Goal: Information Seeking & Learning: Learn about a topic

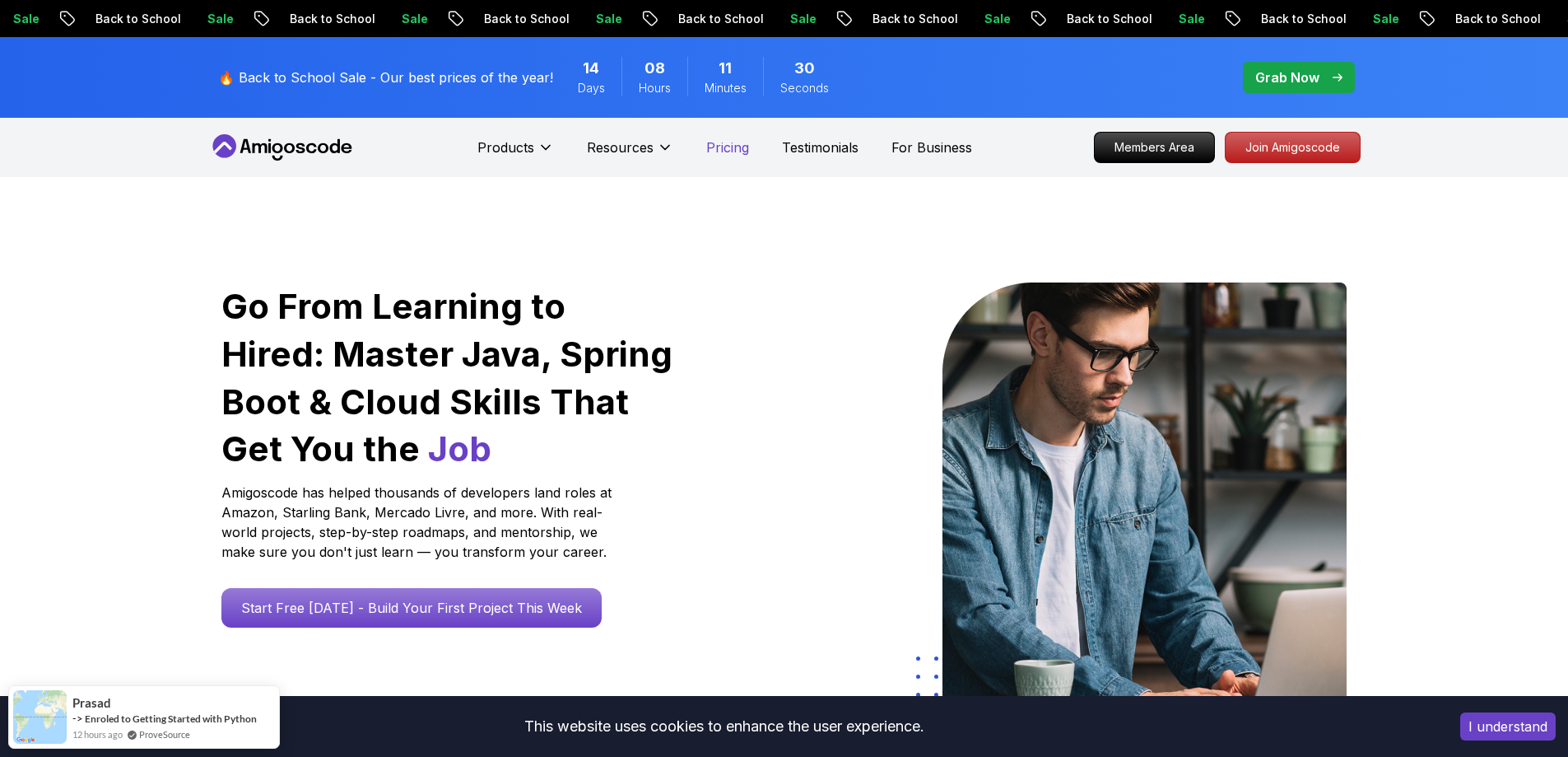
click at [718, 149] on p "Pricing" at bounding box center [728, 147] width 43 height 19
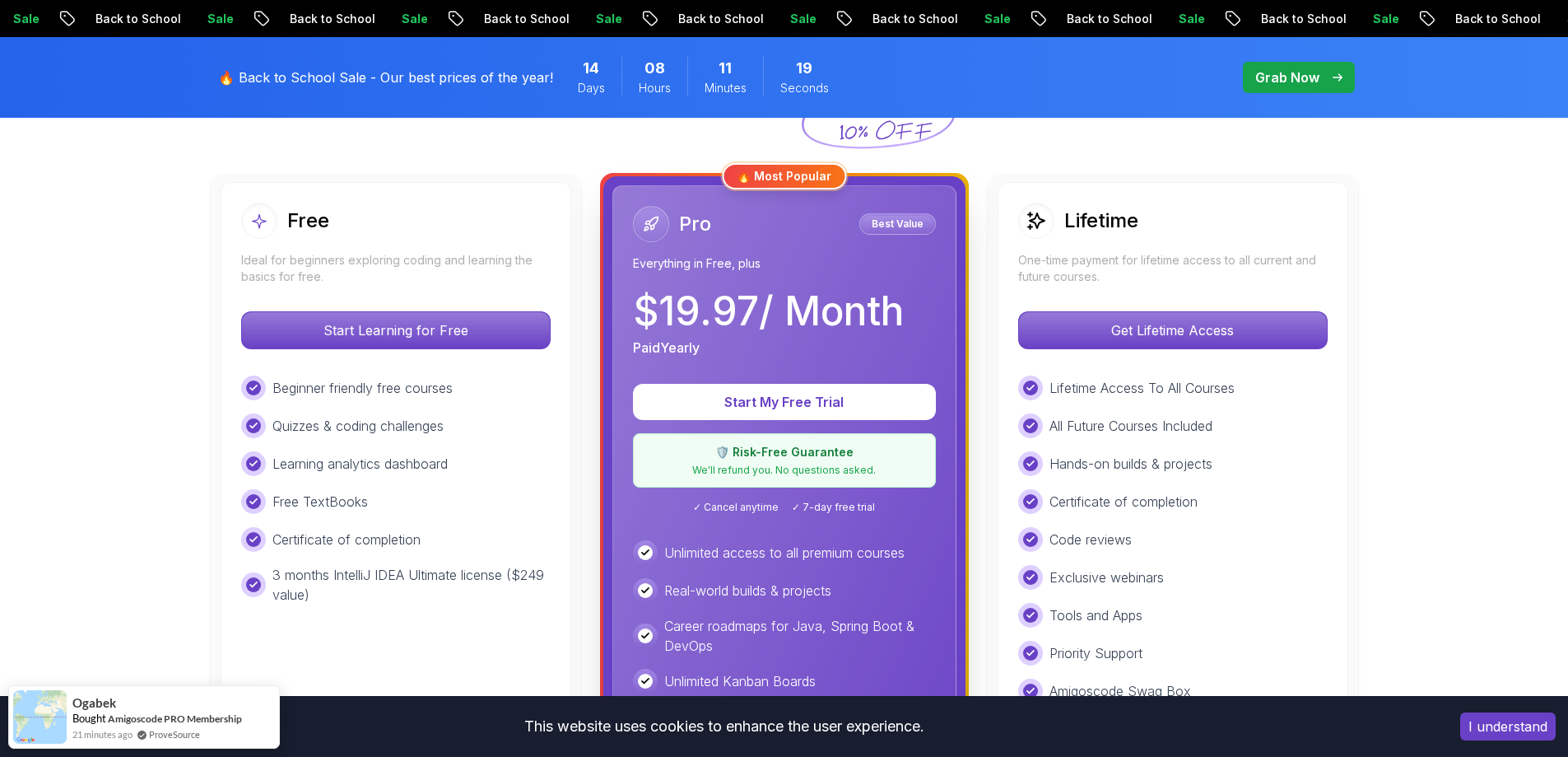
scroll to position [412, 0]
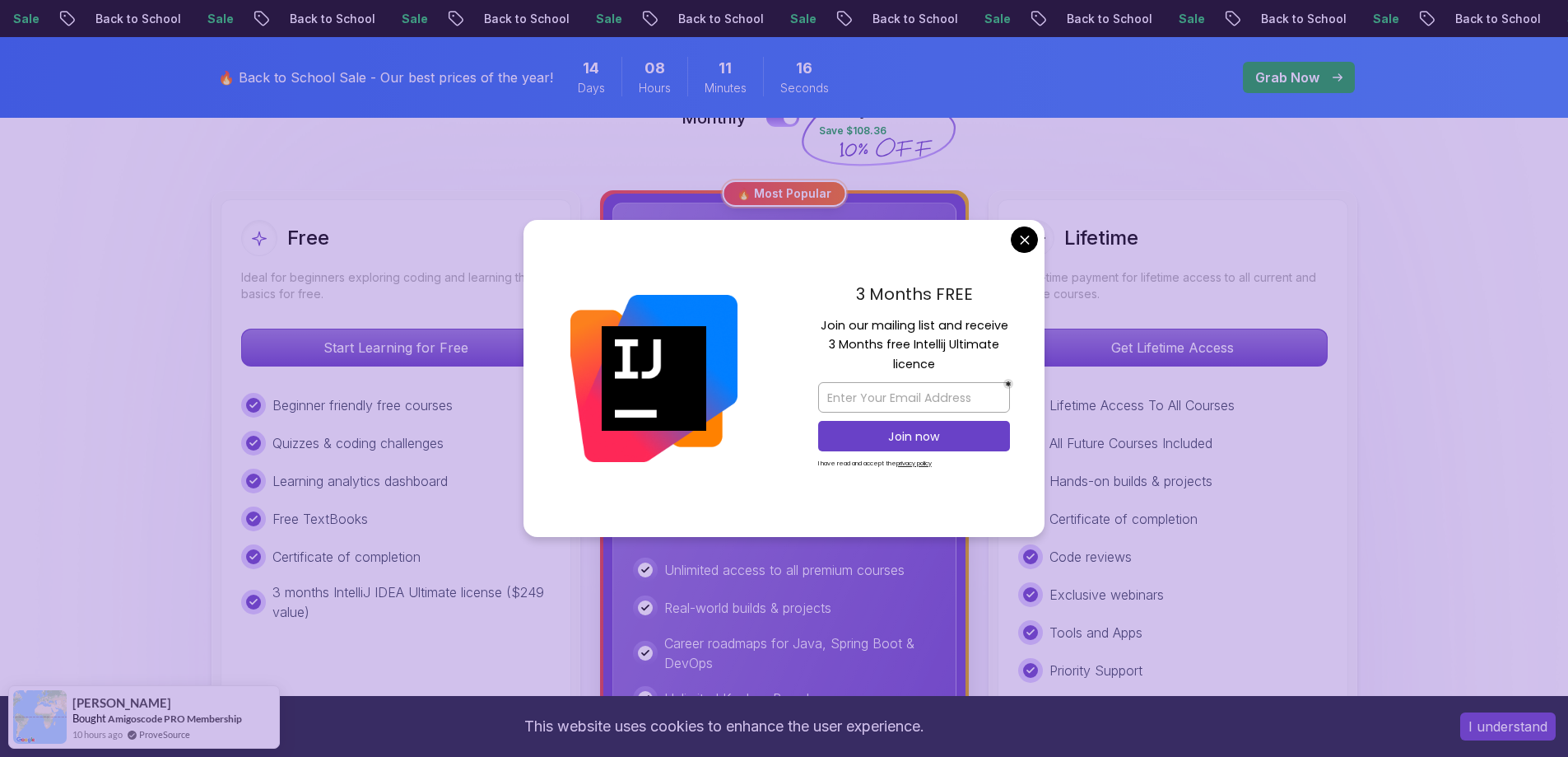
drag, startPoint x: 694, startPoint y: 488, endPoint x: 811, endPoint y: 490, distance: 117.0
click at [973, 335] on p "Join our mailing list and receive 3 Months free Intellij Ultimate licence" at bounding box center [914, 345] width 191 height 58
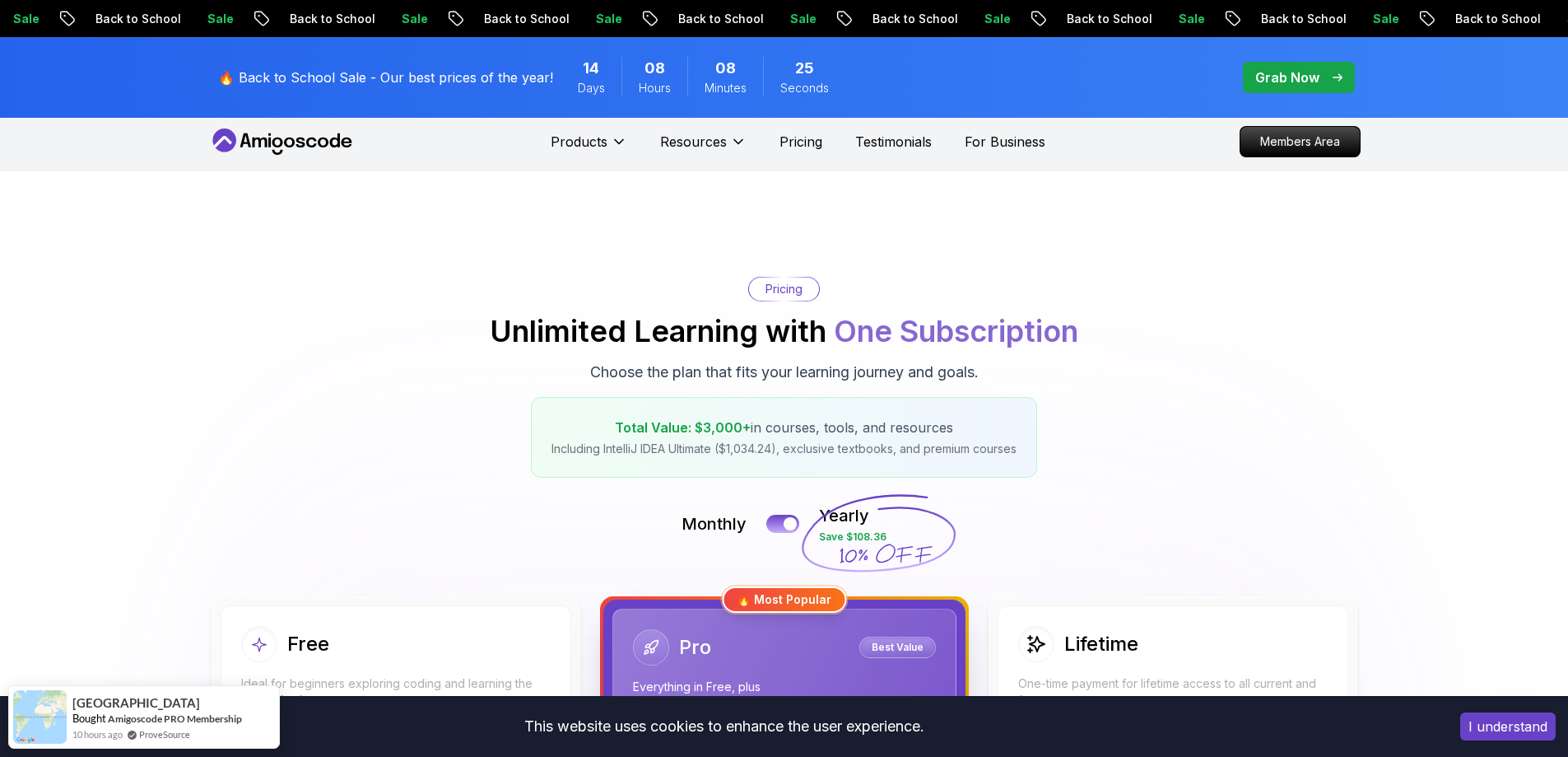
scroll to position [0, 0]
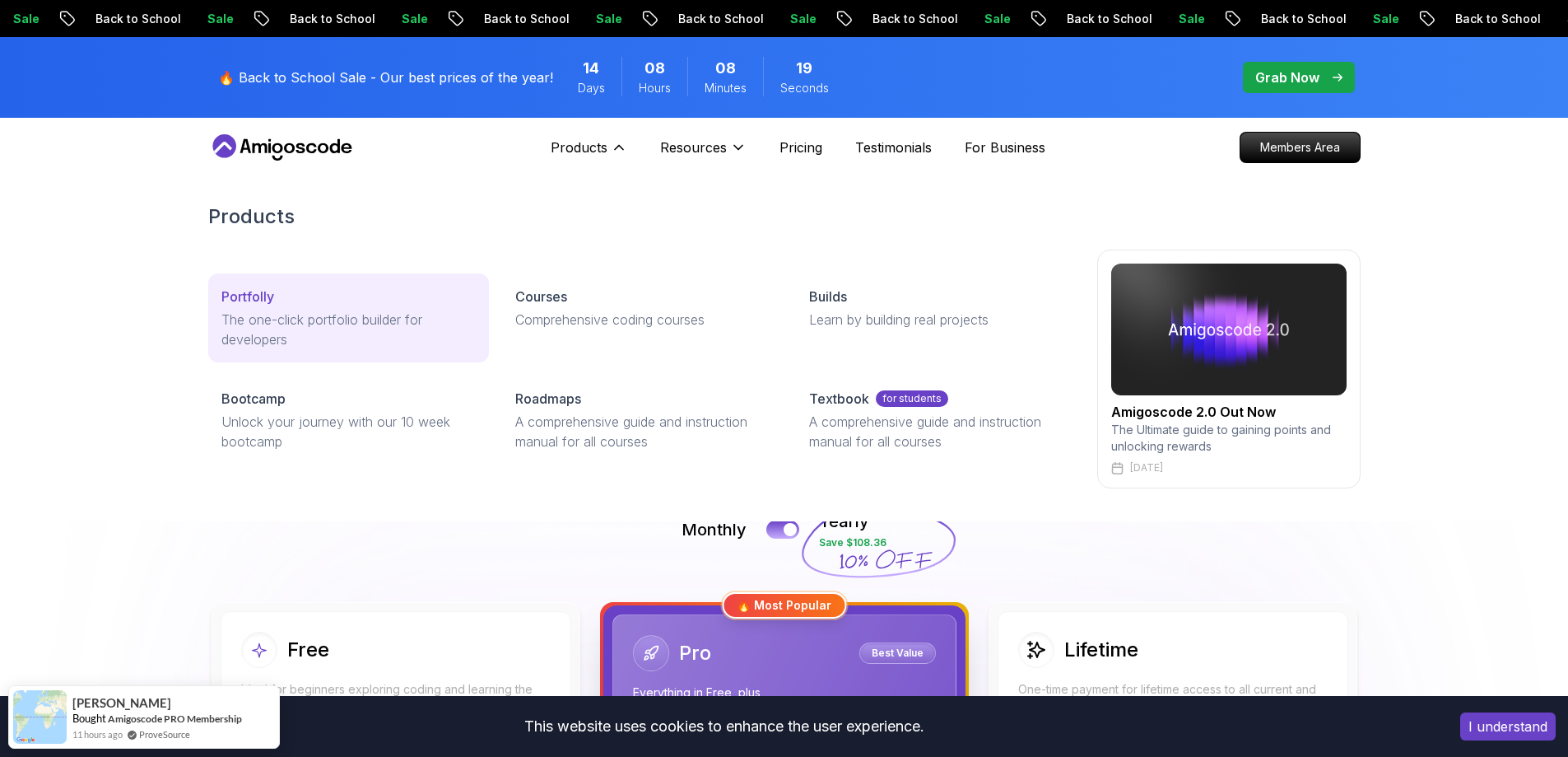
click at [368, 321] on p "The one-click portfolio builder for developers" at bounding box center [348, 329] width 254 height 40
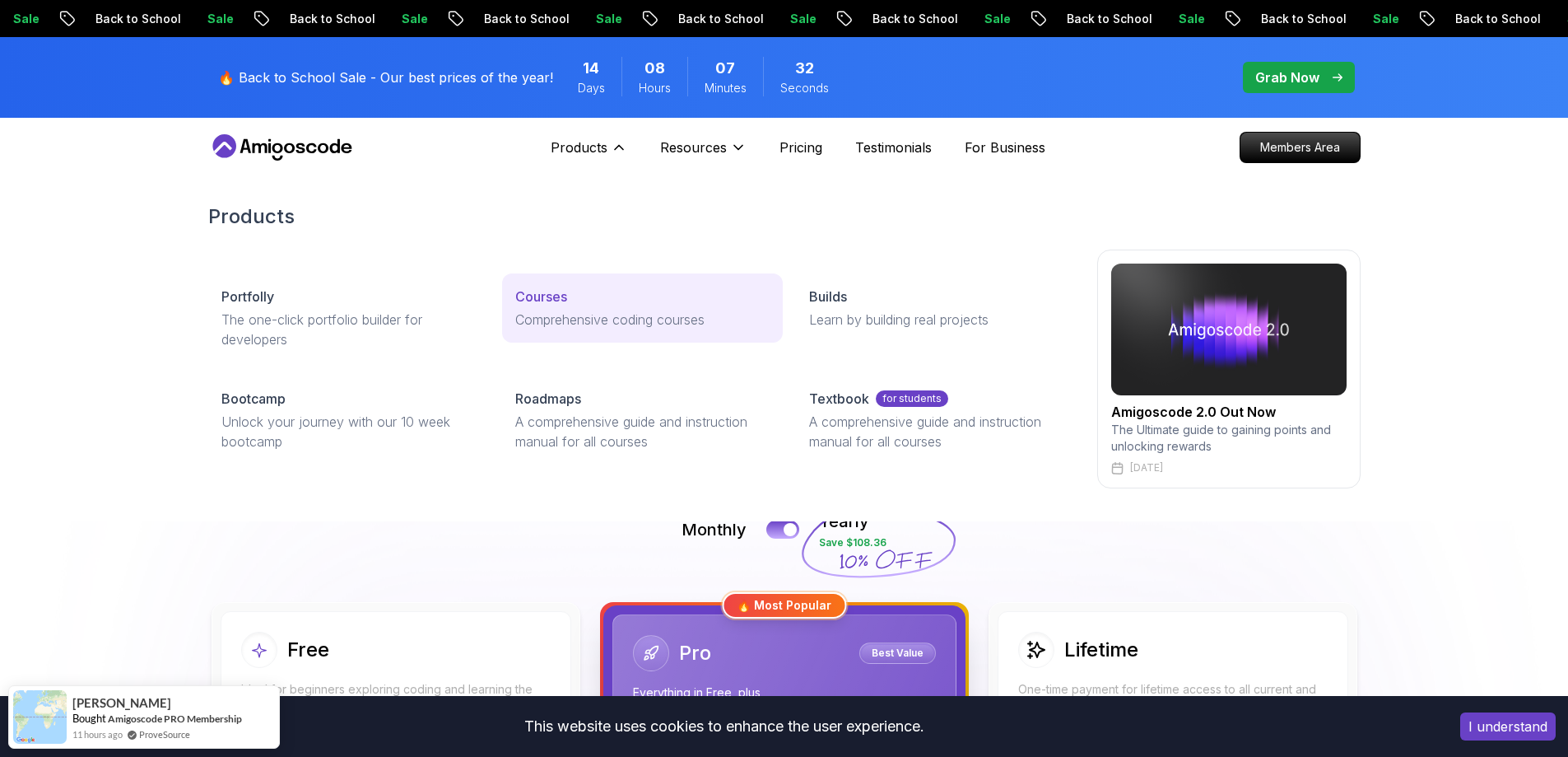
click at [651, 320] on p "Comprehensive coding courses" at bounding box center [642, 319] width 254 height 19
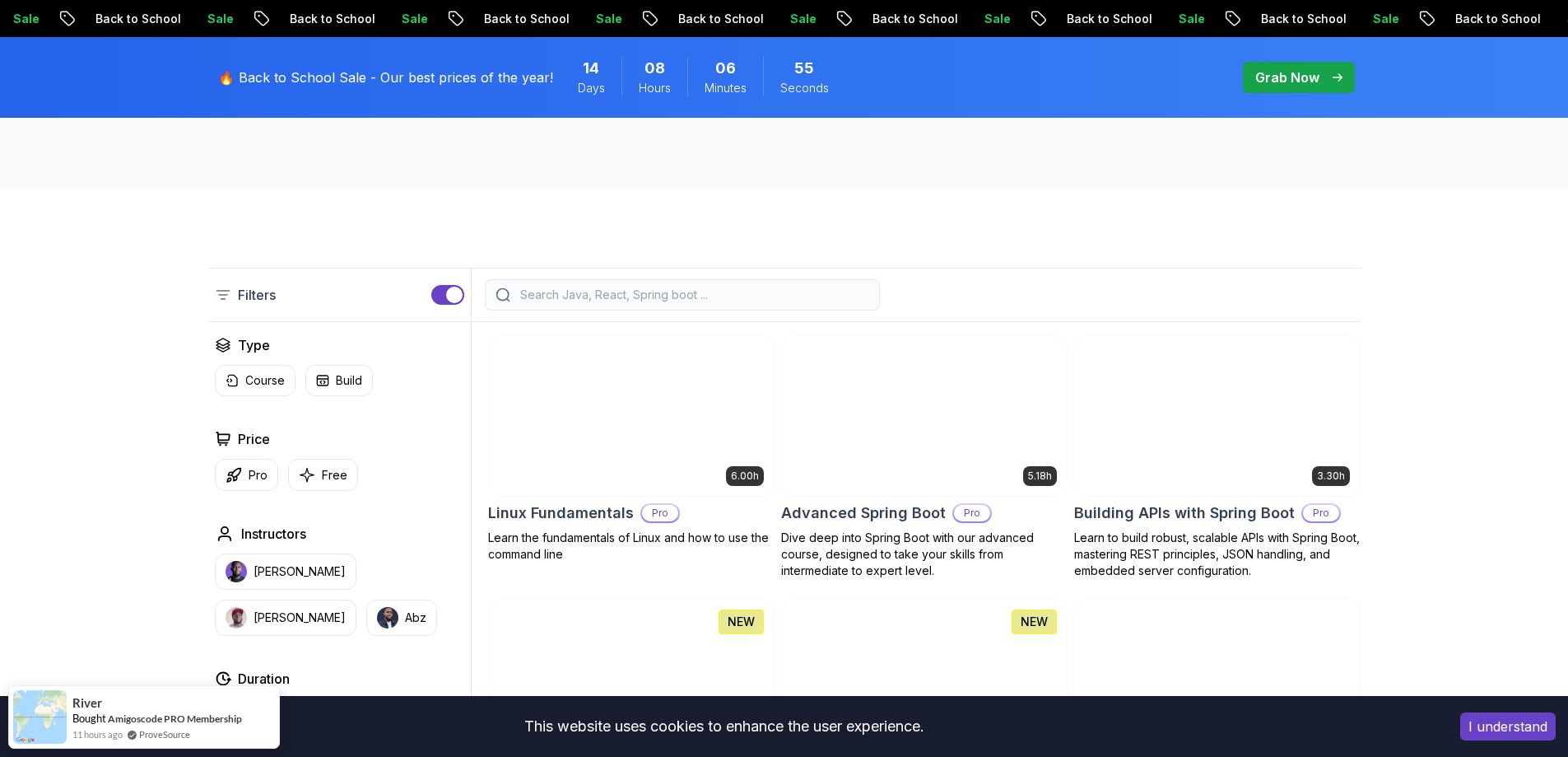
scroll to position [412, 0]
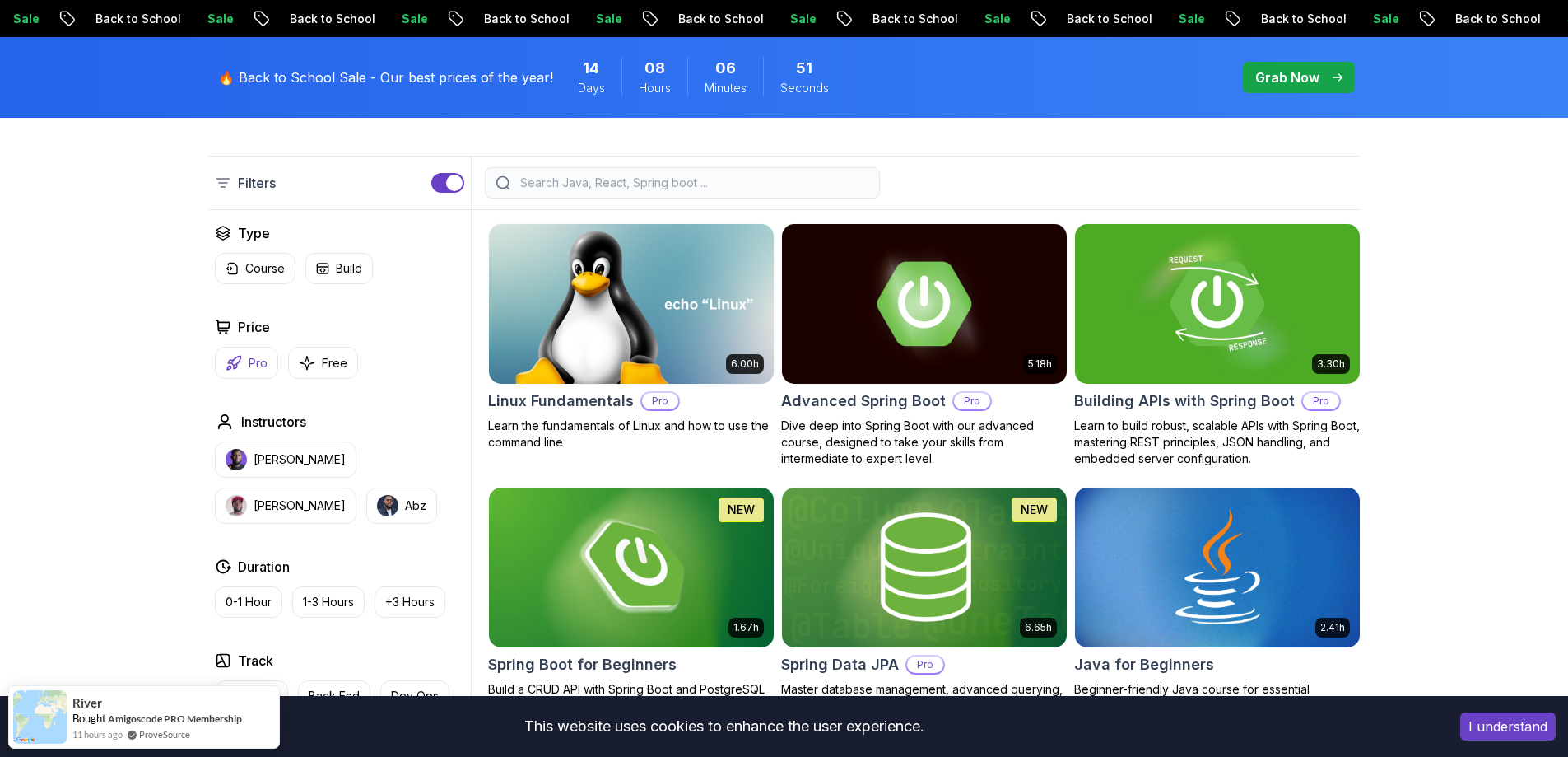
click at [250, 363] on p "Pro" at bounding box center [258, 363] width 19 height 16
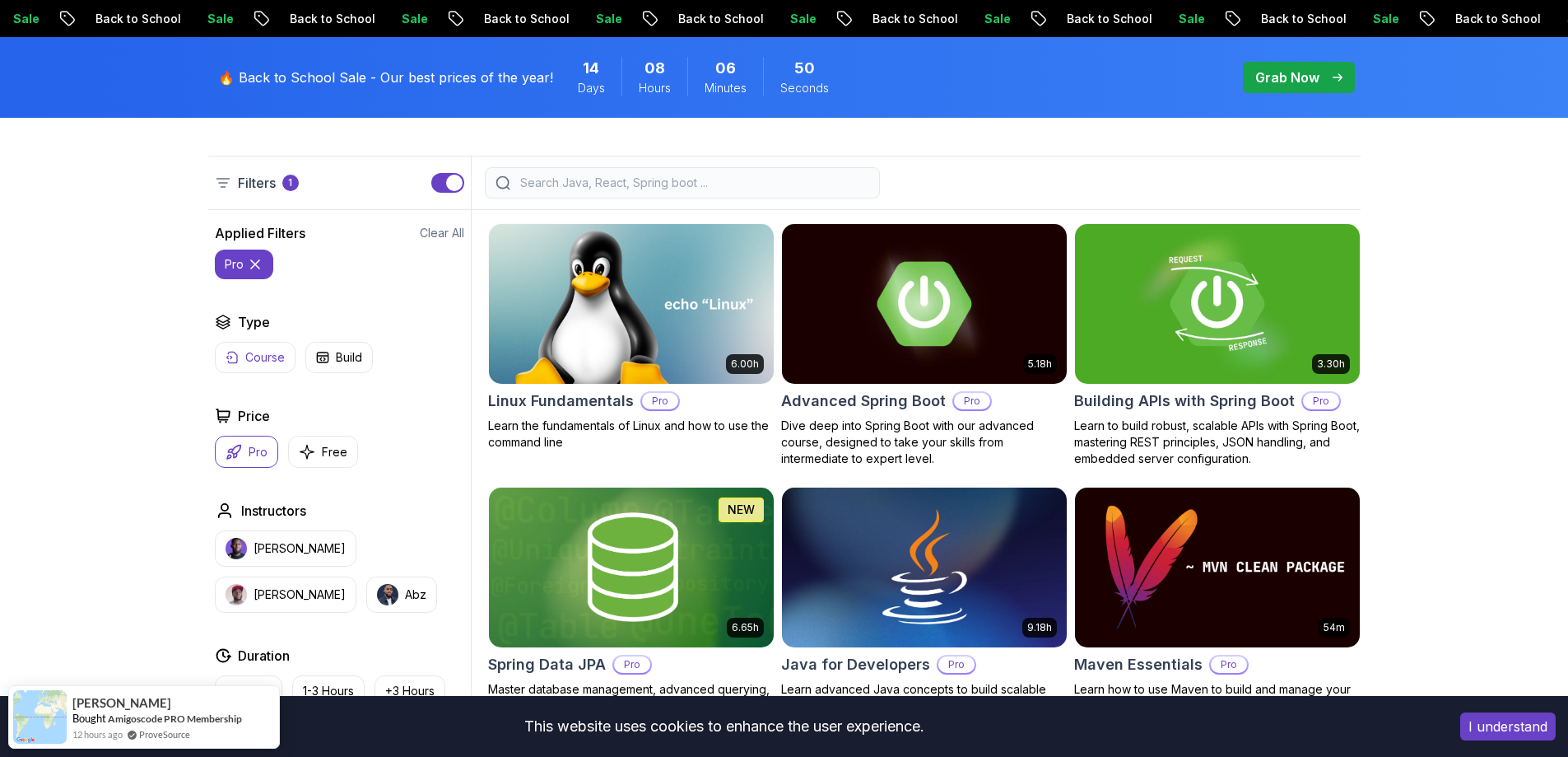
click at [257, 352] on p "Course" at bounding box center [265, 357] width 40 height 16
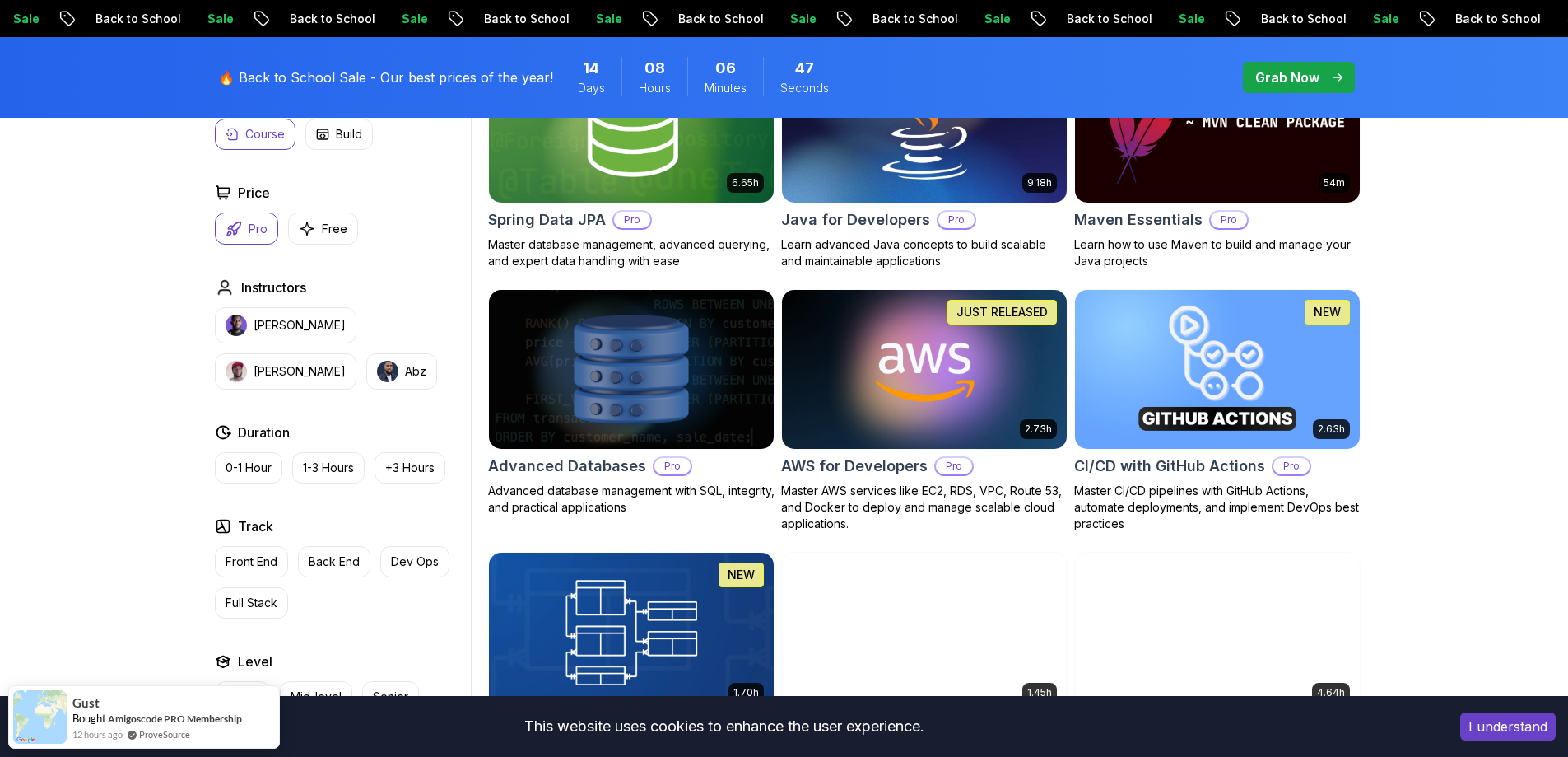
scroll to position [906, 0]
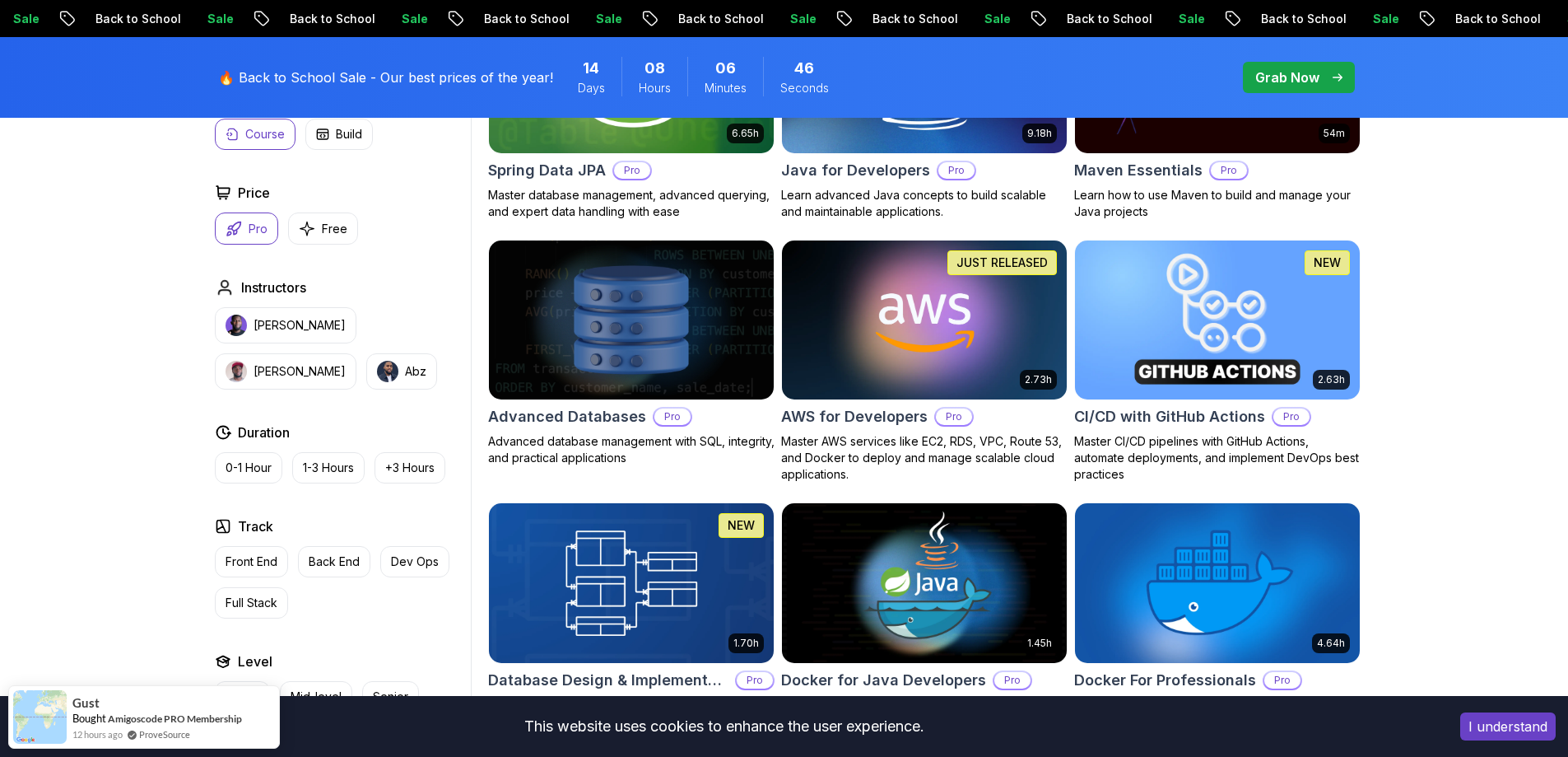
click at [1184, 413] on h2 "CI/CD with GitHub Actions" at bounding box center [1170, 417] width 191 height 23
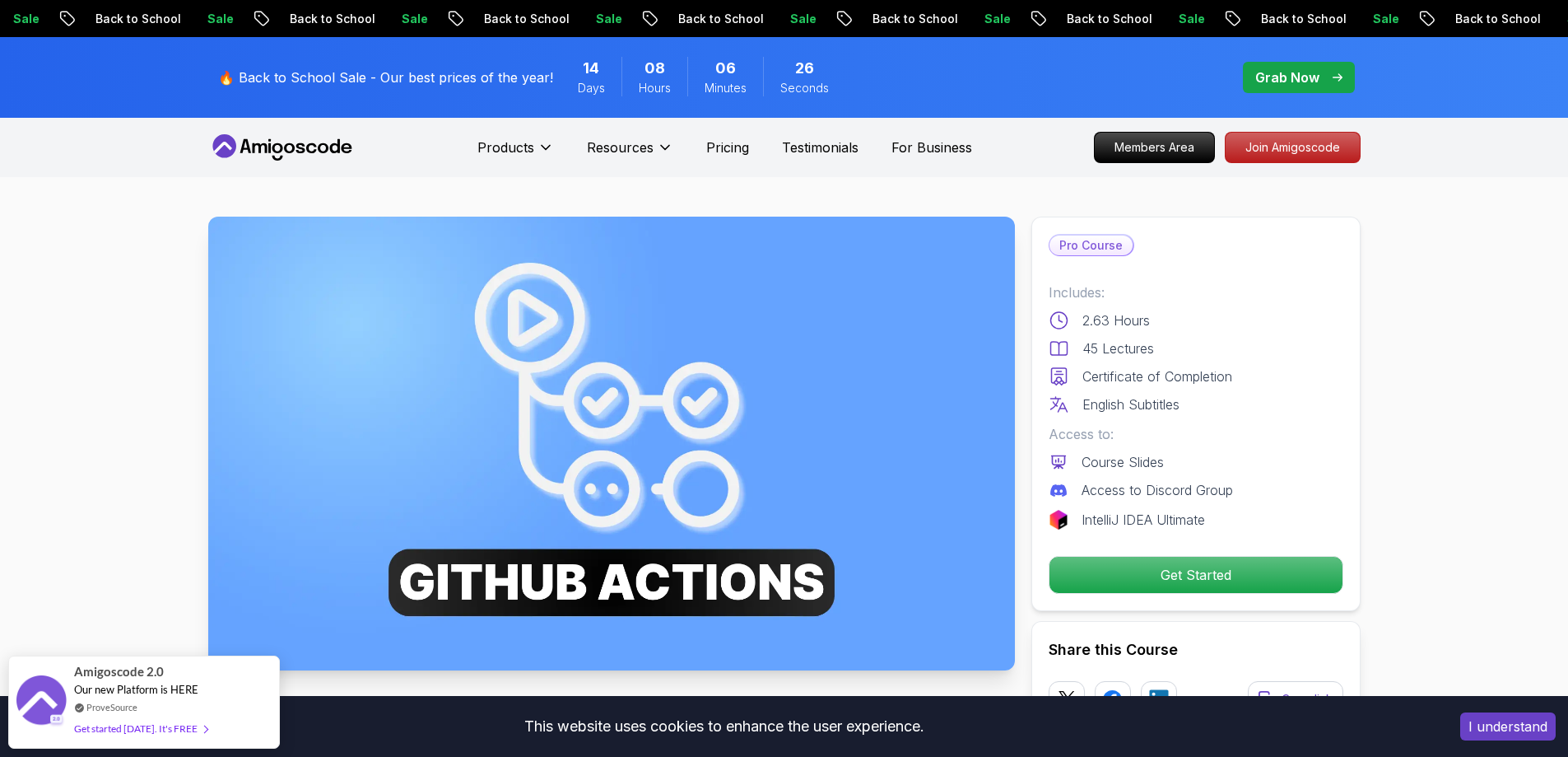
click at [272, 138] on icon at bounding box center [281, 147] width 148 height 26
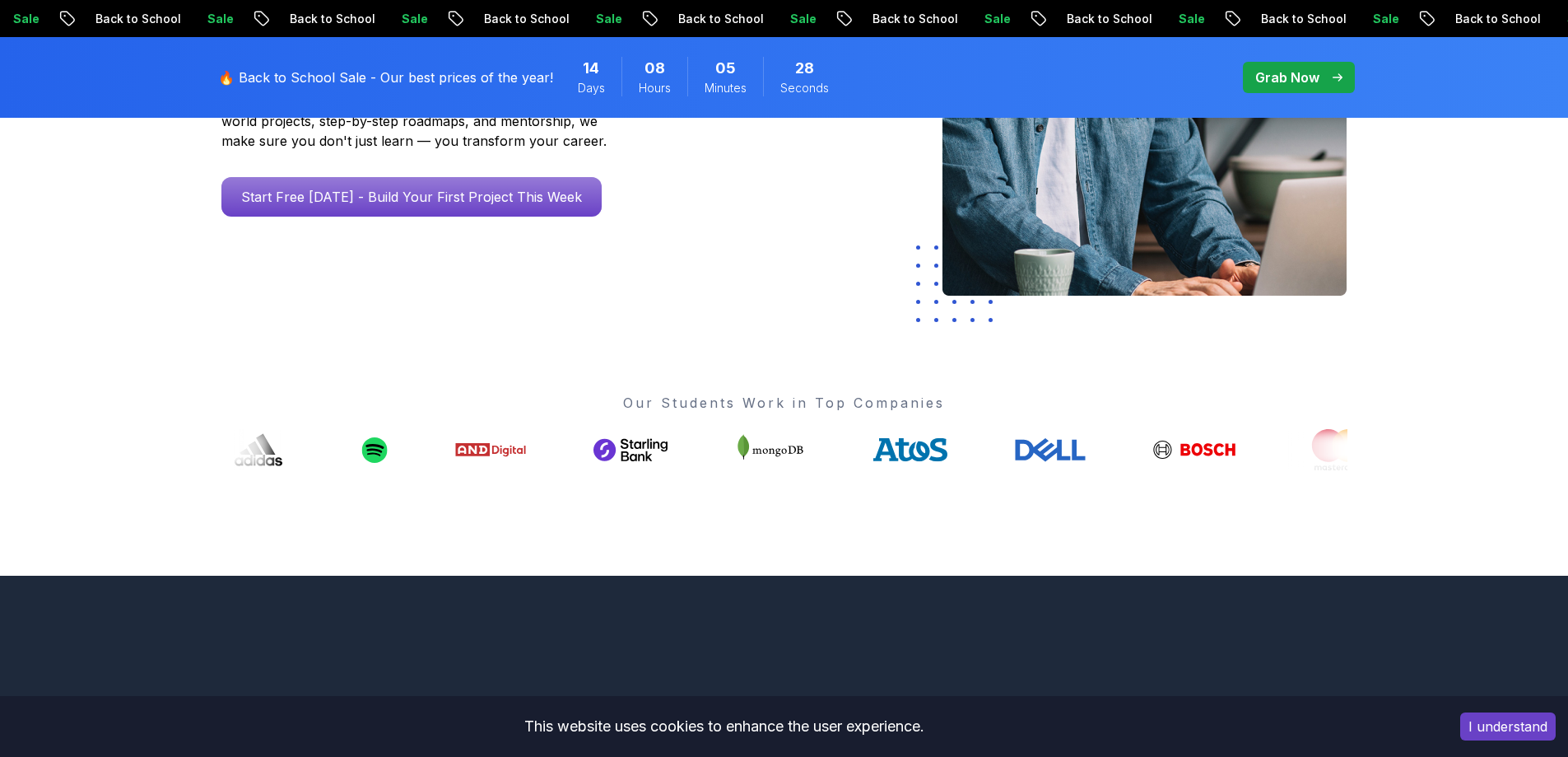
scroll to position [412, 0]
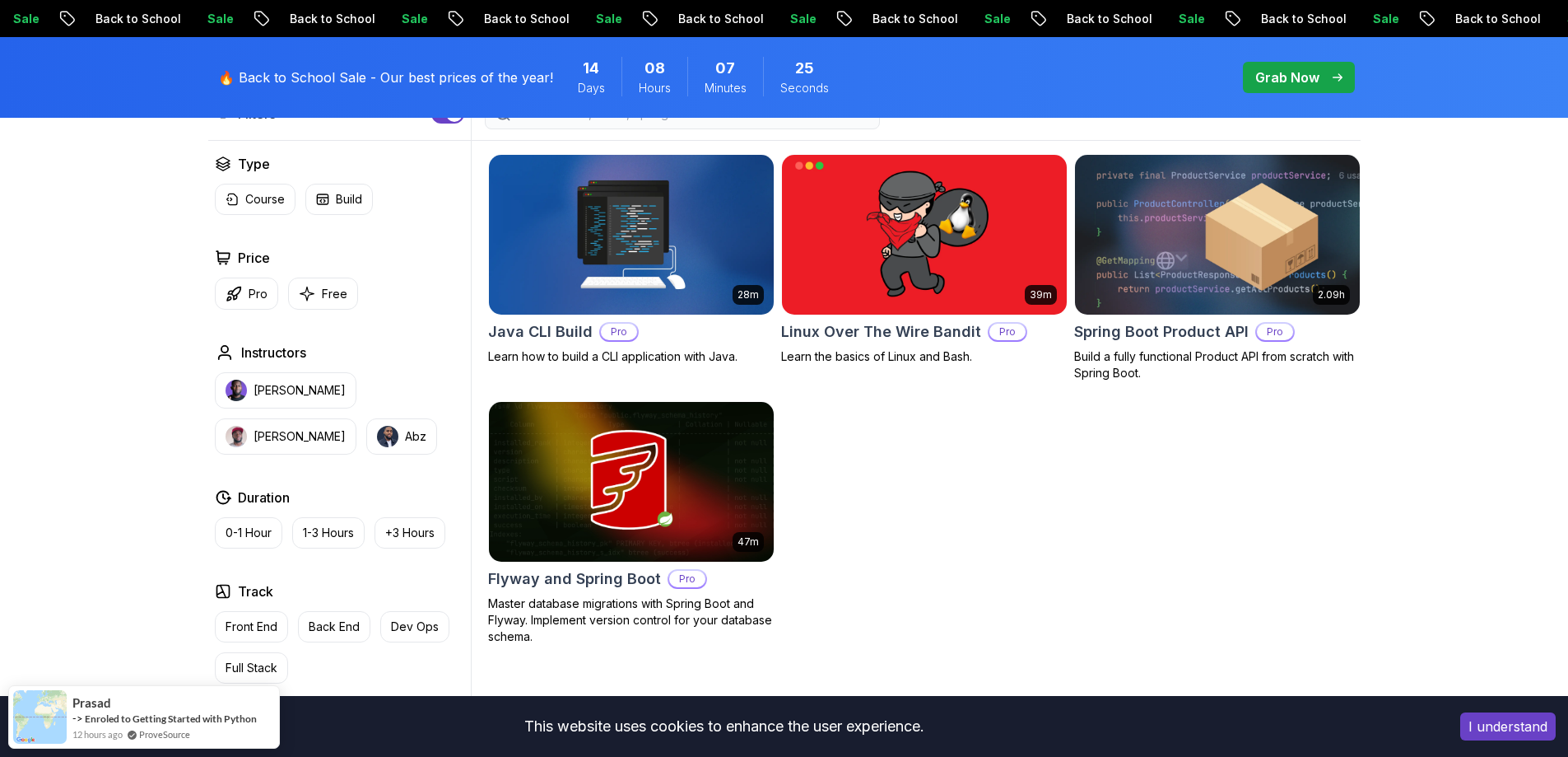
scroll to position [494, 0]
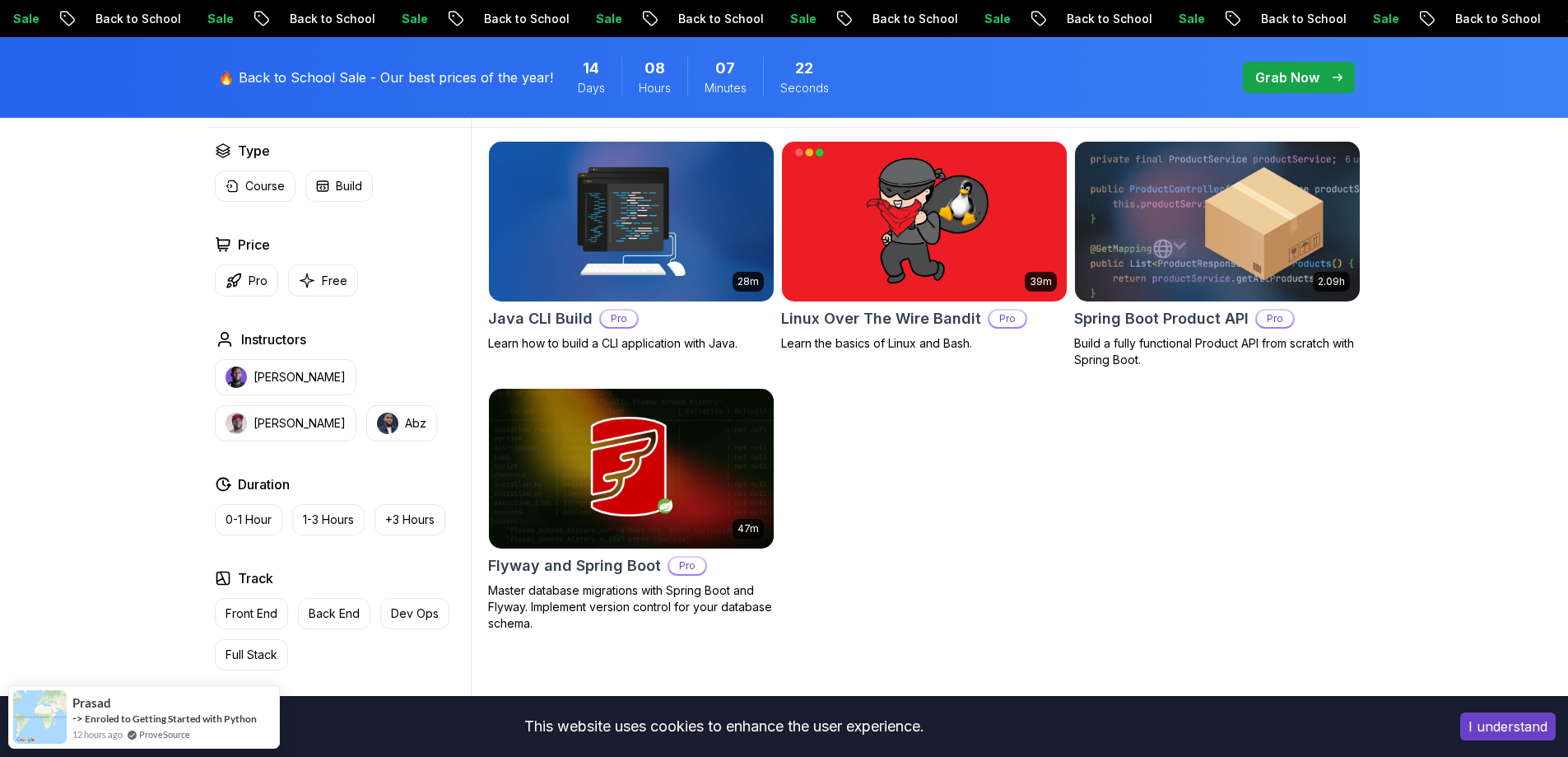
click at [1169, 307] on h2 "Spring Boot Product API" at bounding box center [1161, 319] width 175 height 23
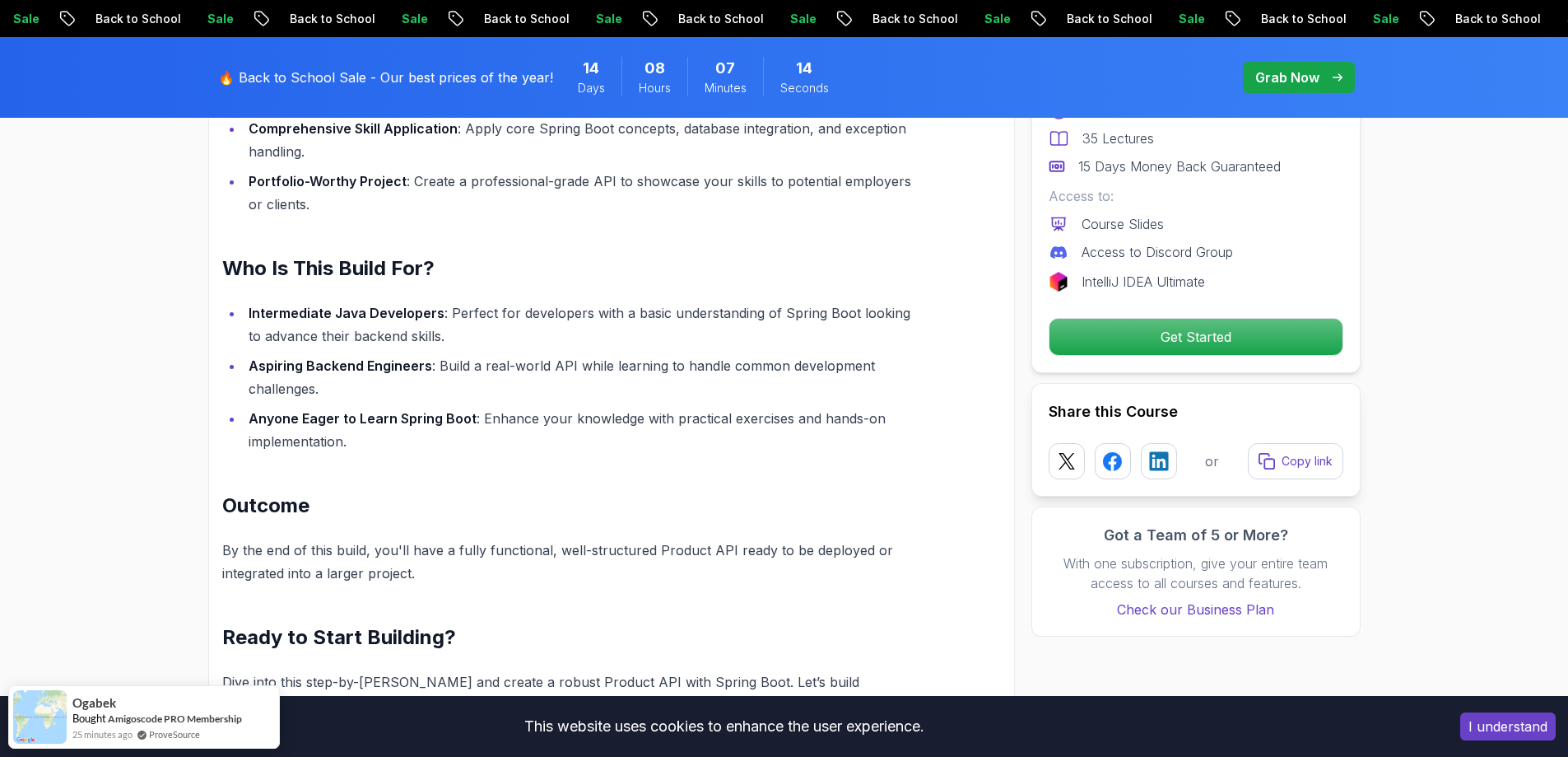
scroll to position [1400, 0]
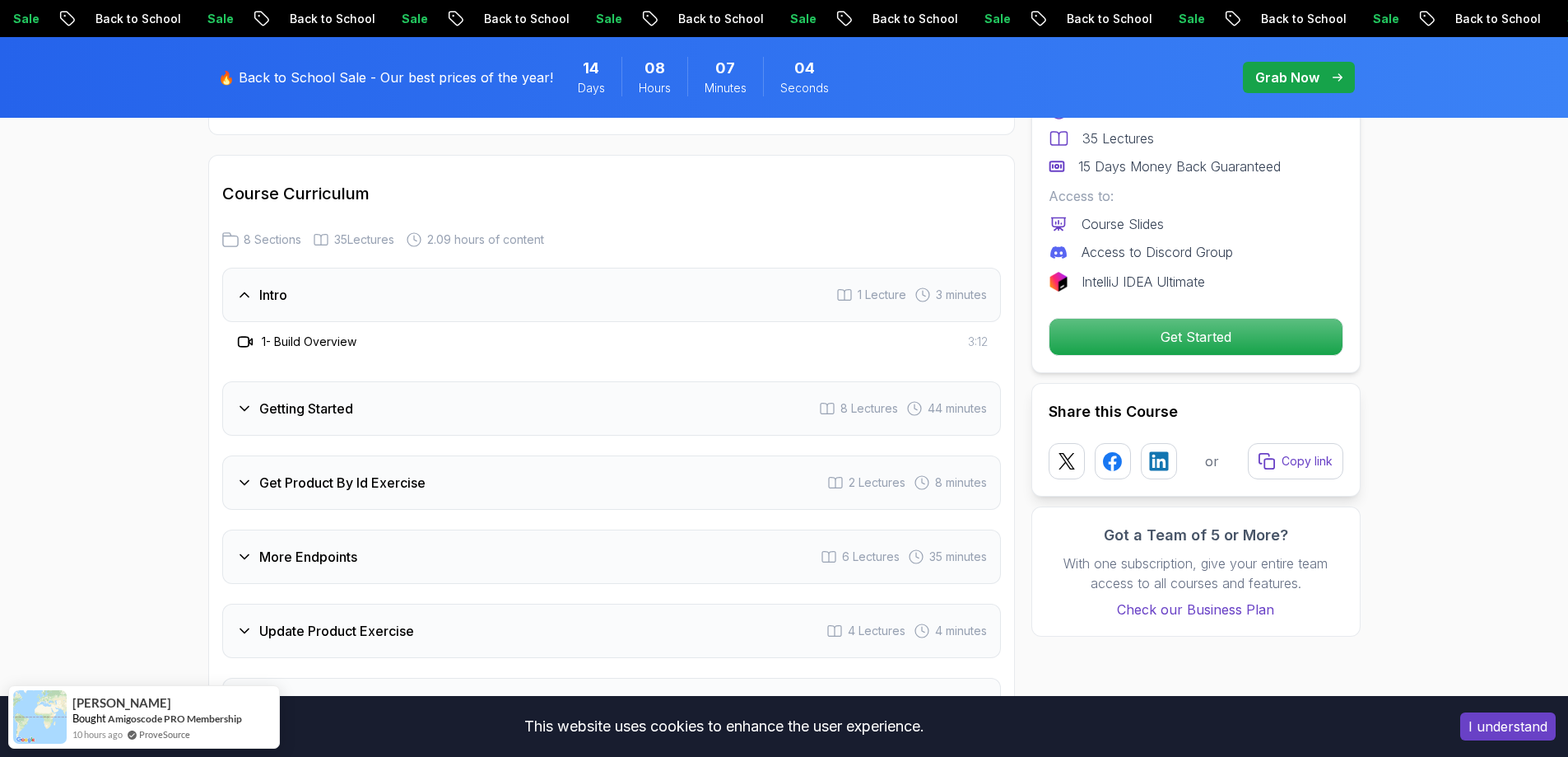
scroll to position [2058, 0]
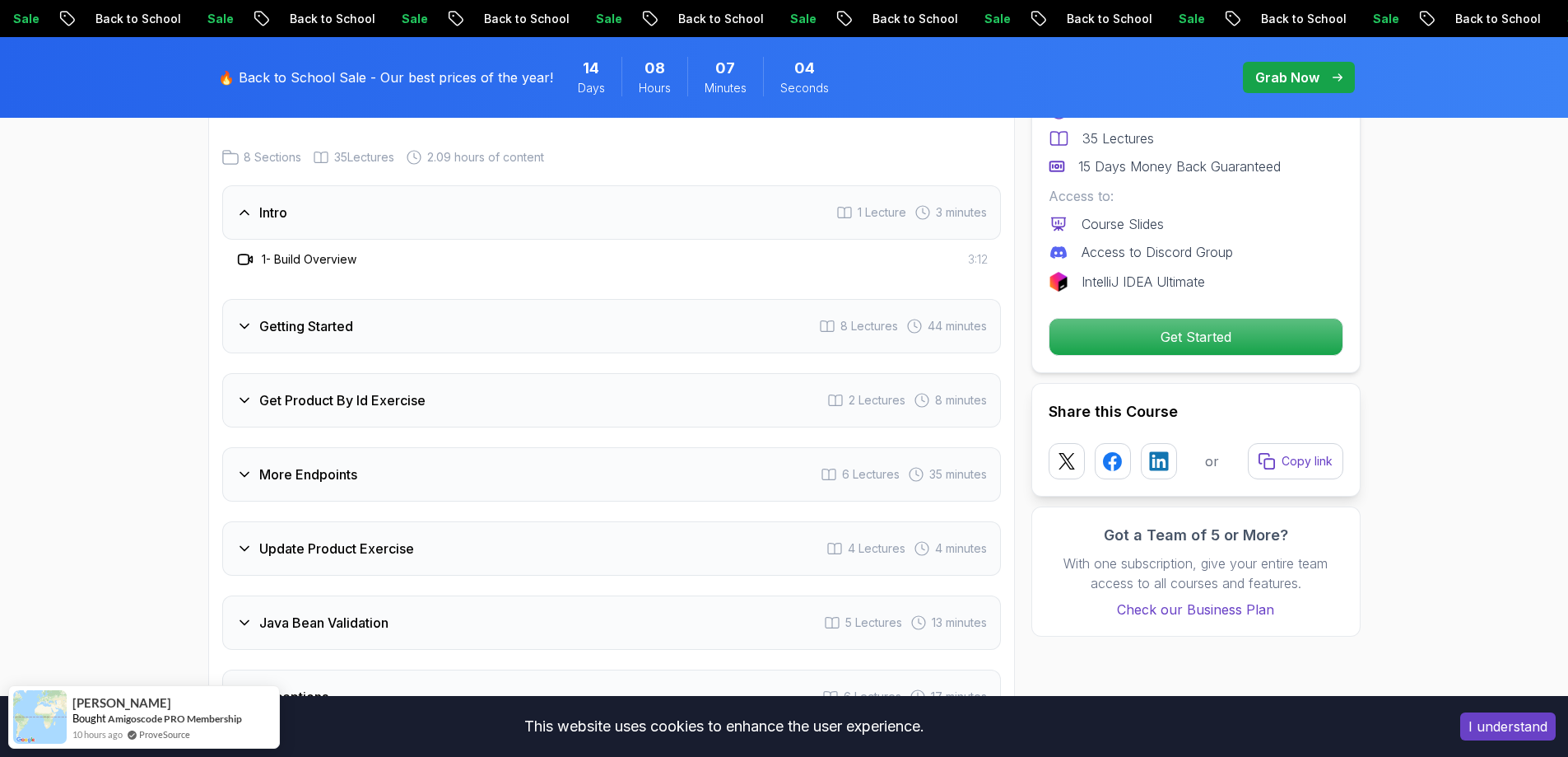
click at [537, 374] on div "Get Product By Id Exercise 2 Lectures 8 minutes" at bounding box center [612, 400] width 779 height 54
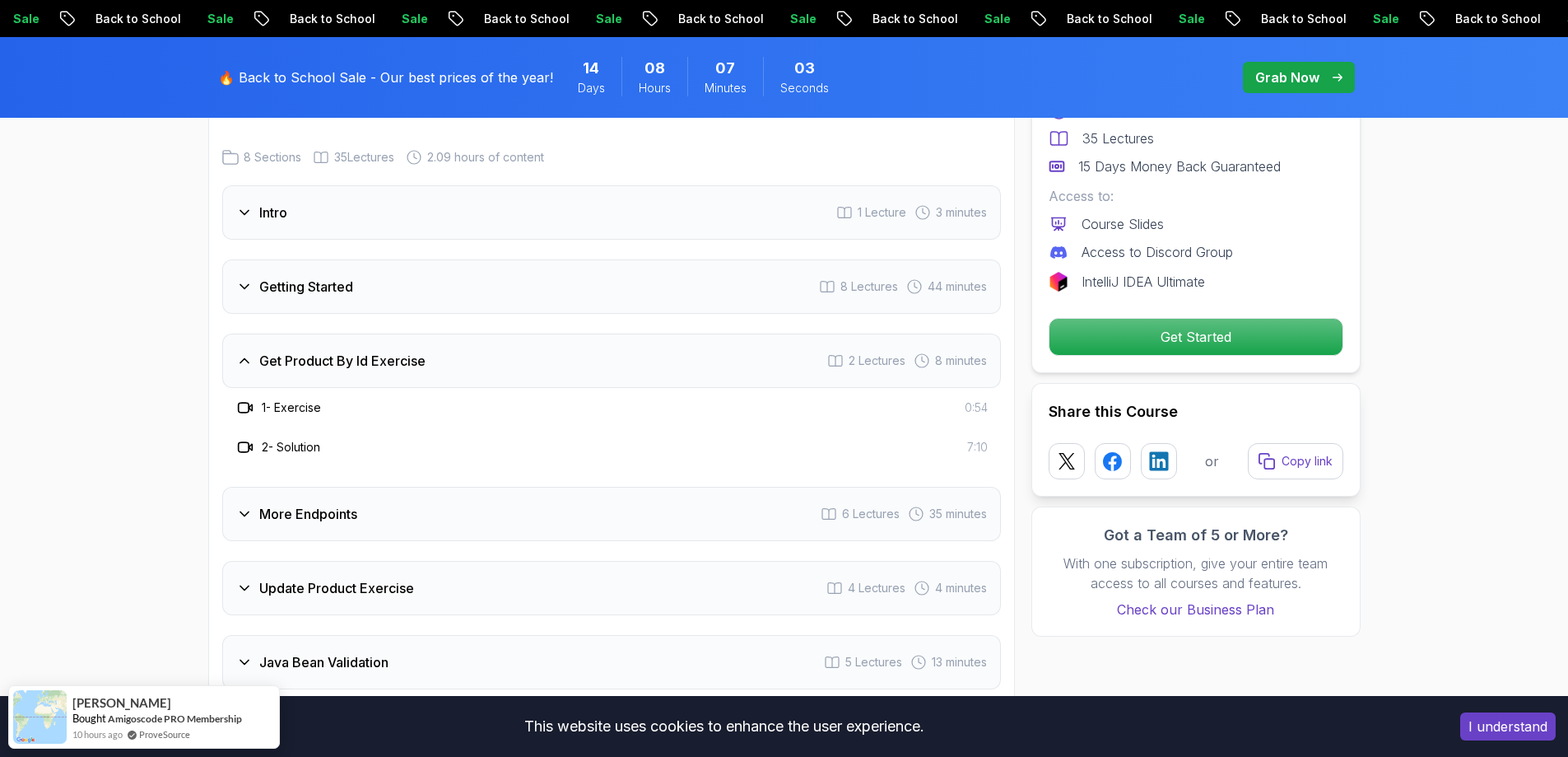
click at [532, 335] on div "Get Product By Id Exercise 2 Lectures 8 minutes" at bounding box center [612, 361] width 779 height 54
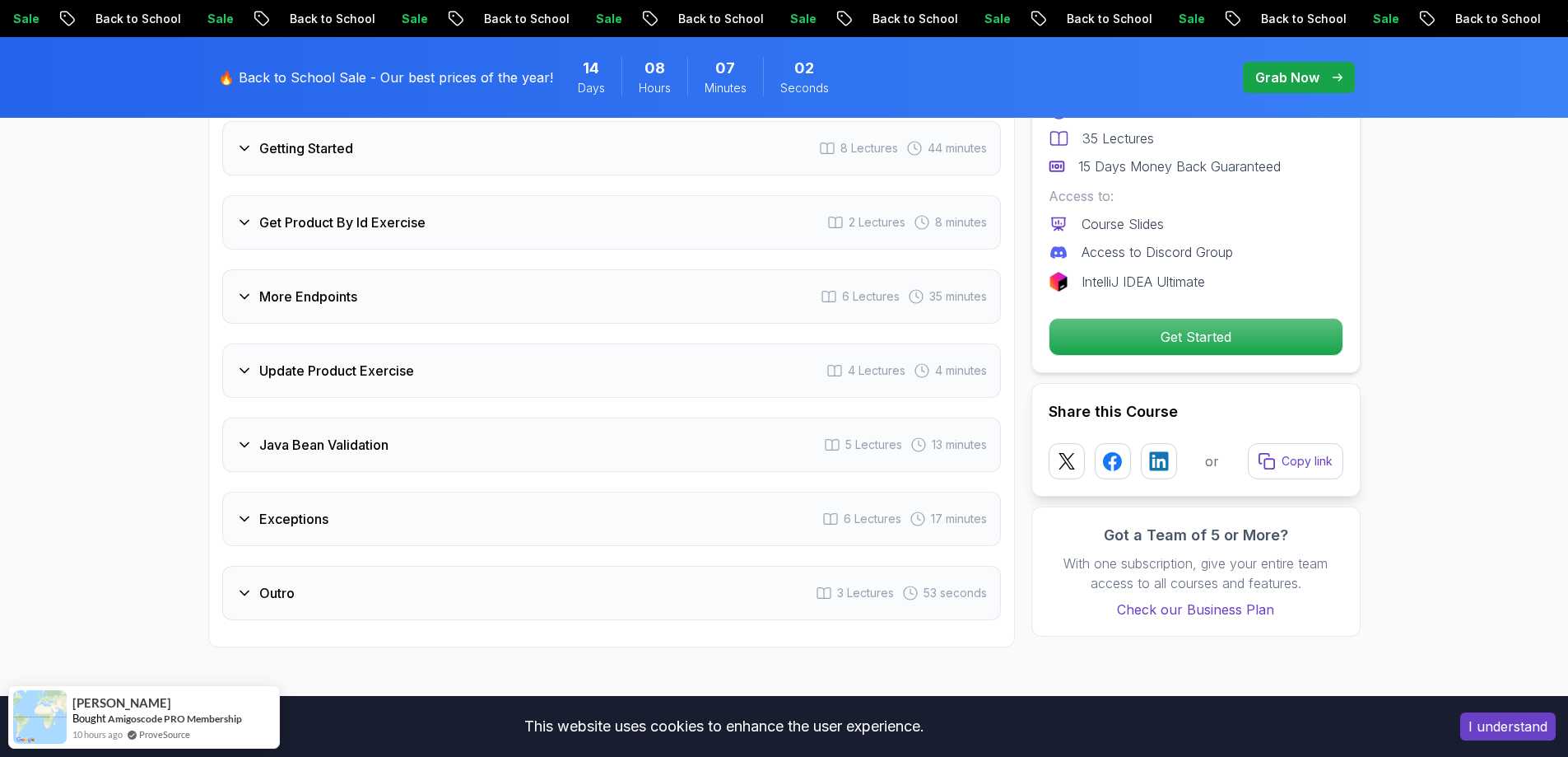
scroll to position [2223, 0]
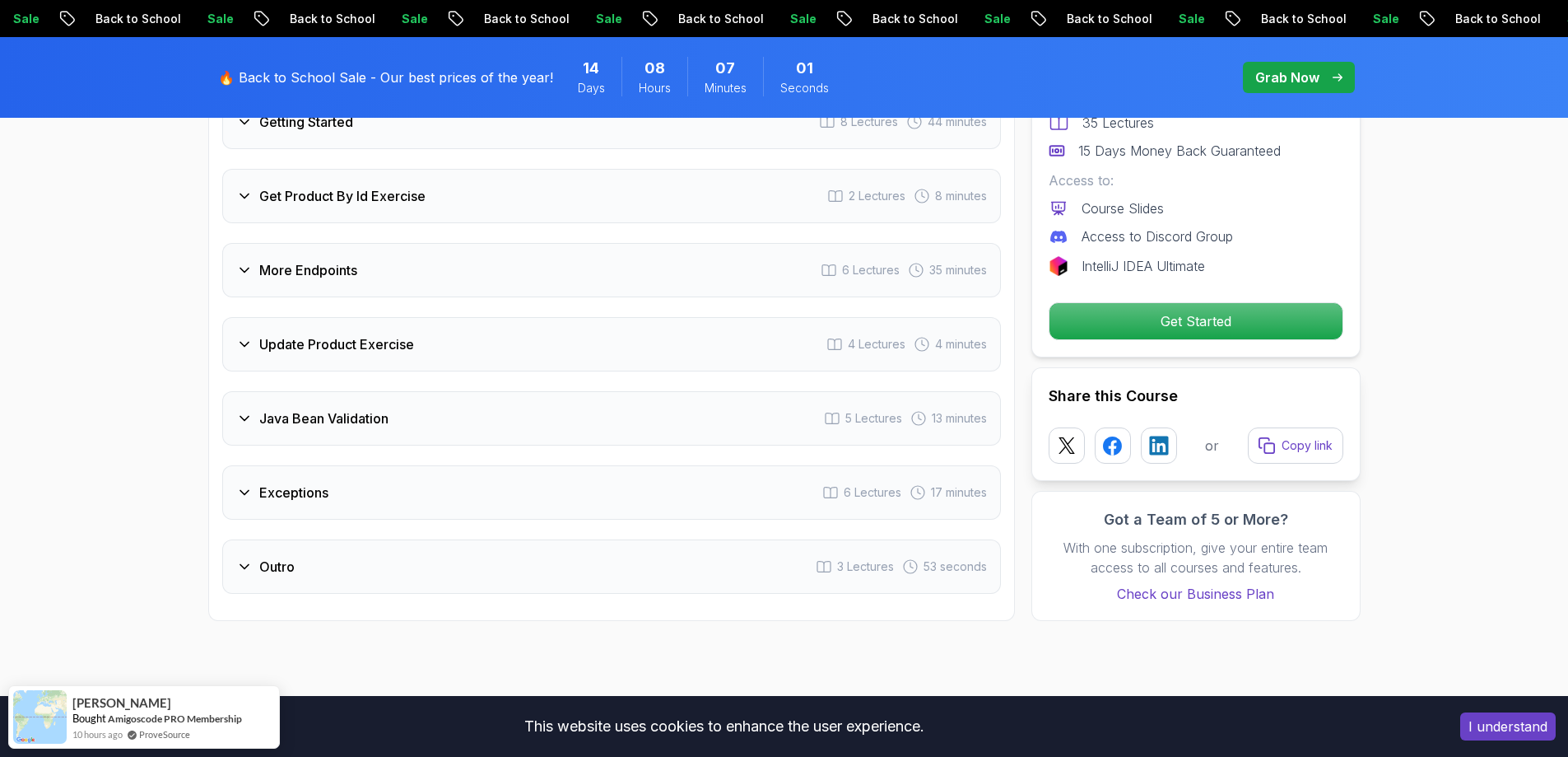
click at [542, 474] on div "Exceptions 6 Lectures 17 minutes" at bounding box center [612, 492] width 779 height 54
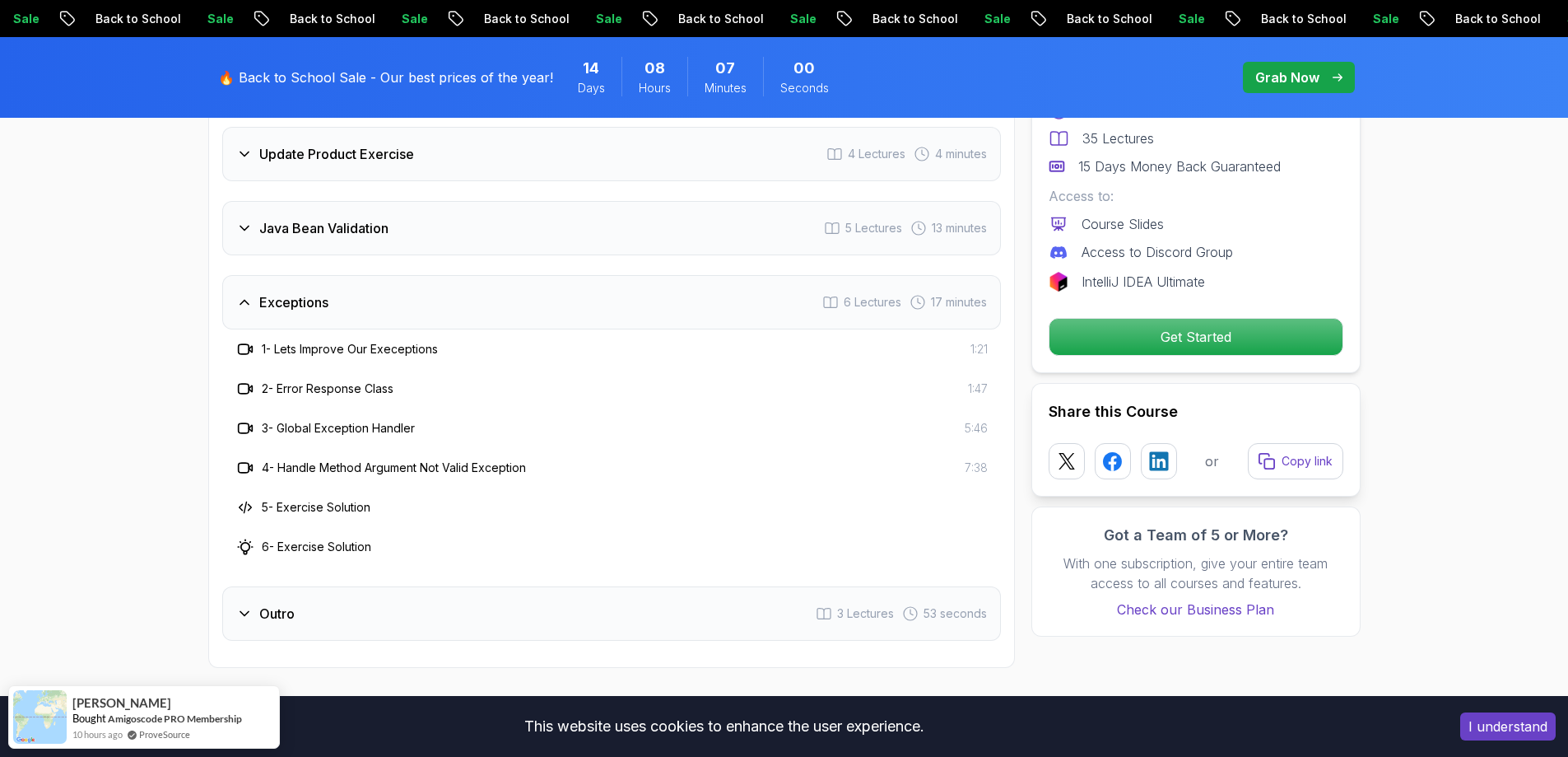
scroll to position [2469, 0]
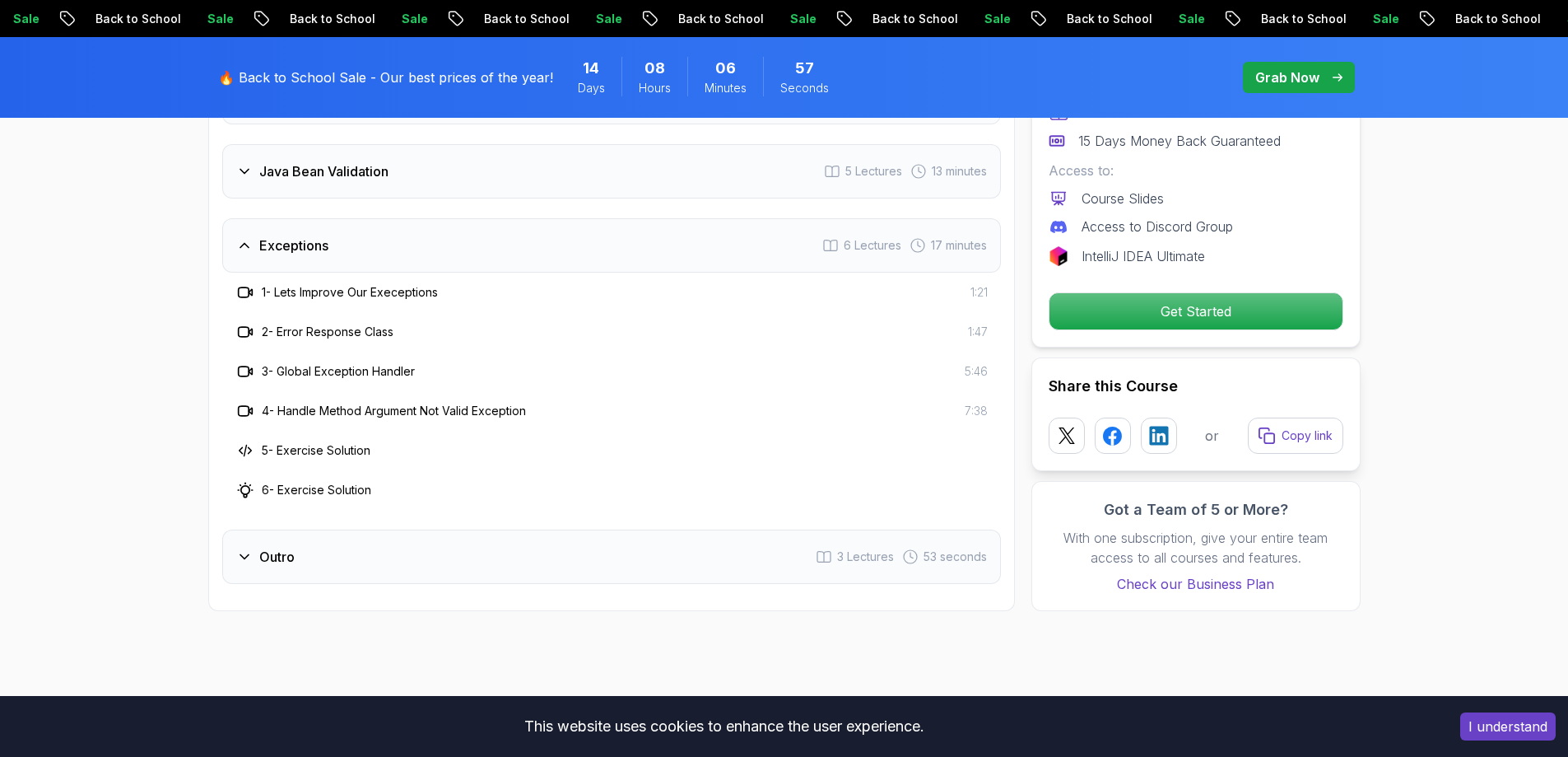
click at [396, 543] on div "Outro 3 Lectures 53 seconds" at bounding box center [612, 557] width 779 height 54
